Goal: Task Accomplishment & Management: Manage account settings

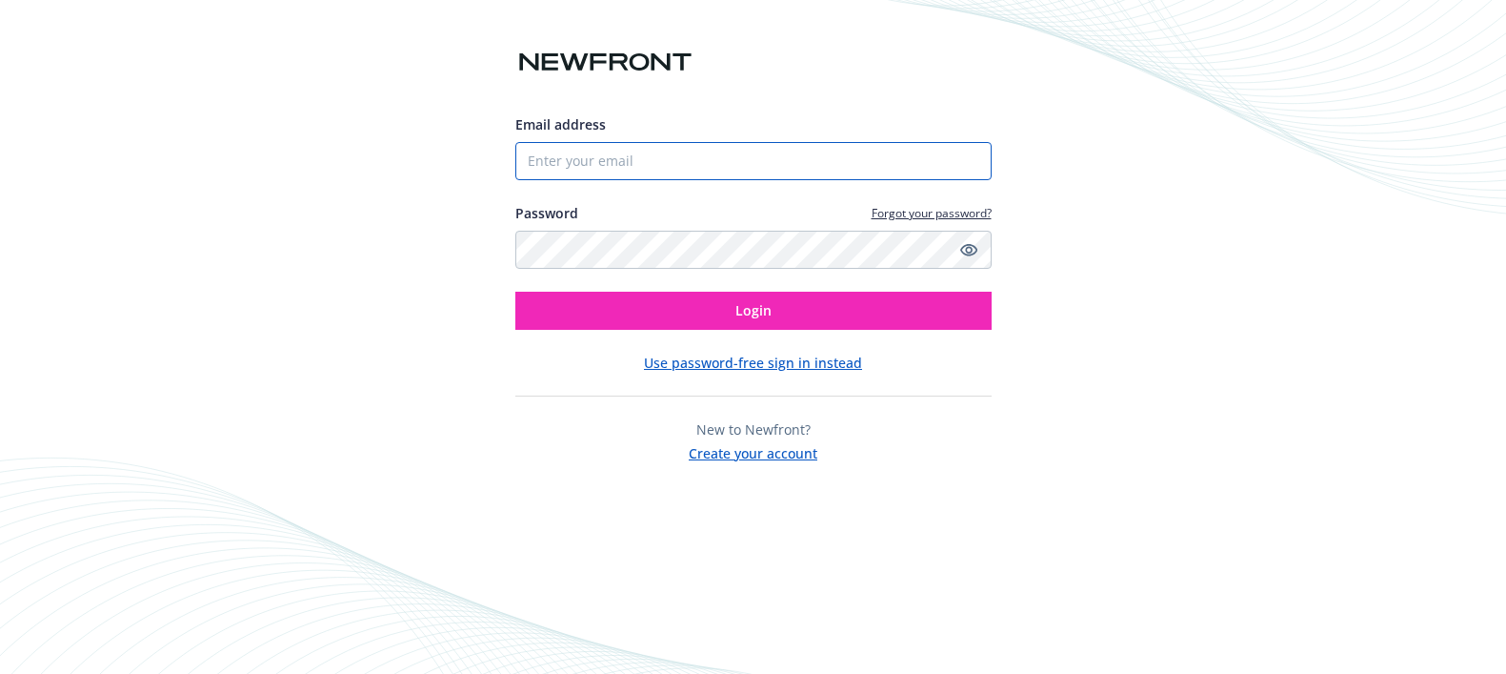
click at [567, 160] on input "Email address" at bounding box center [753, 161] width 476 height 38
type input "S"
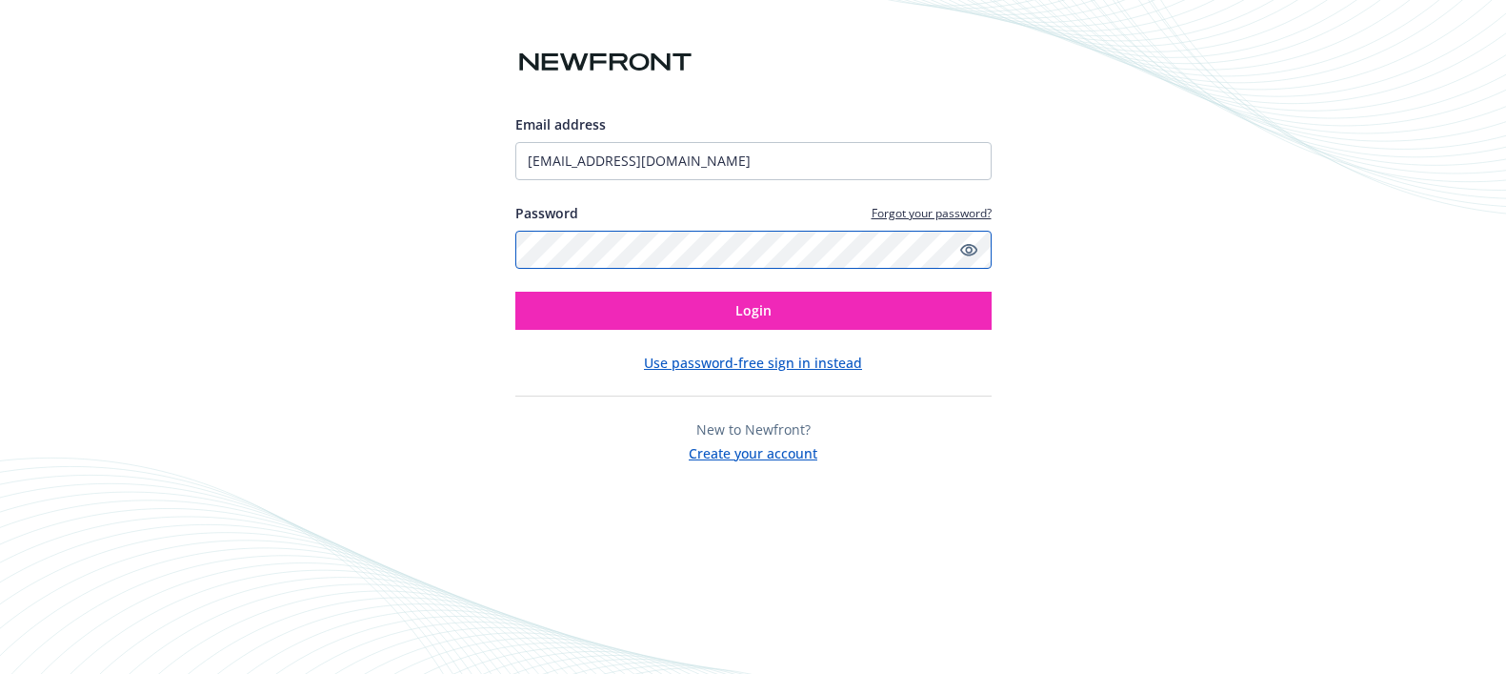
click at [515, 292] on button "Login" at bounding box center [753, 311] width 476 height 38
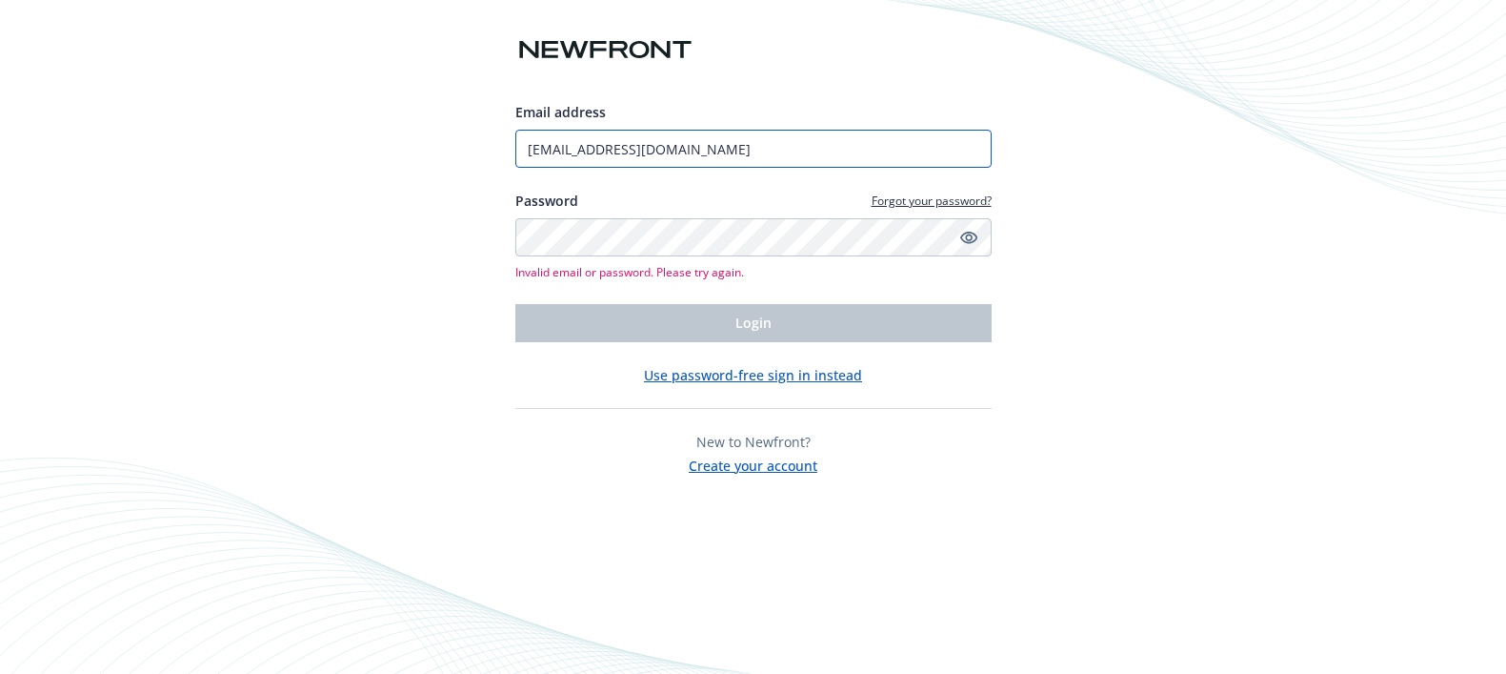
click at [640, 158] on input "[EMAIL_ADDRESS][DOMAIN_NAME]" at bounding box center [753, 149] width 476 height 38
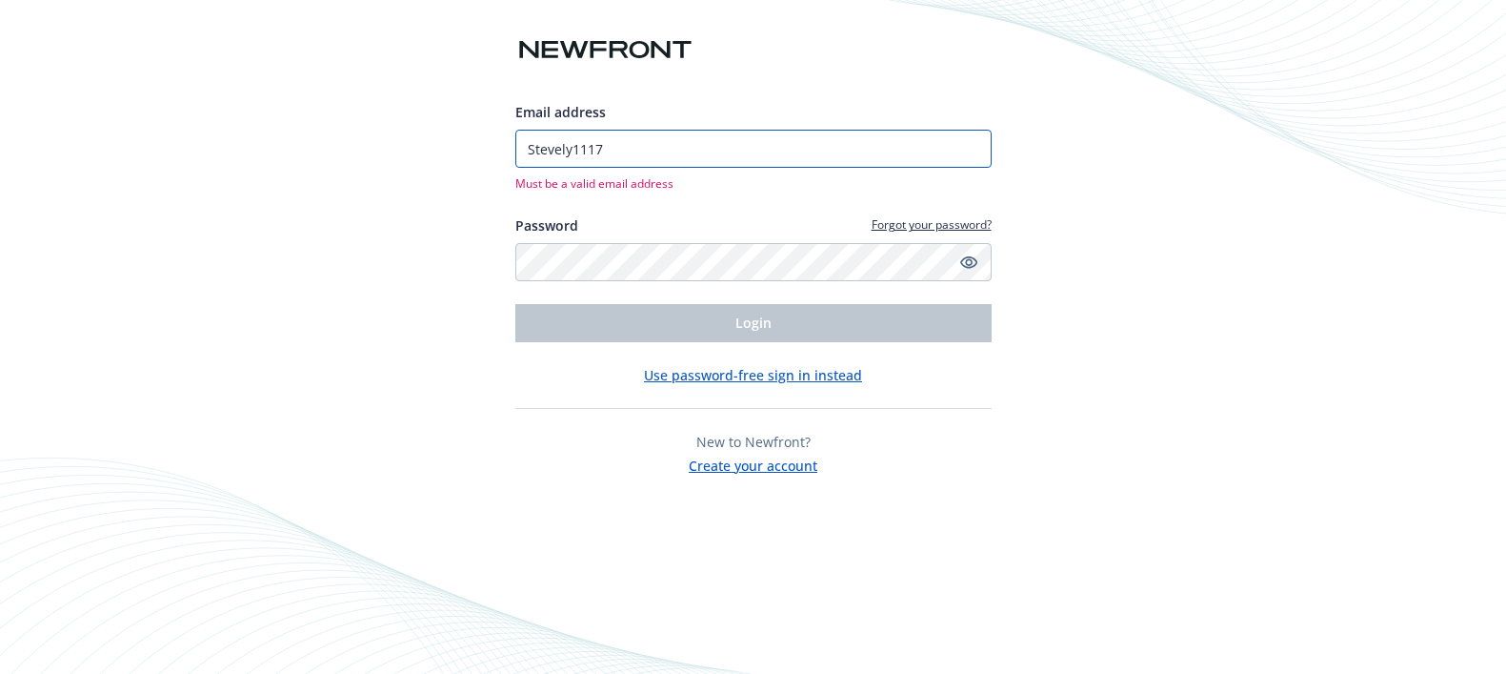
type input "Stevely1117"
